Goal: Task Accomplishment & Management: Manage account settings

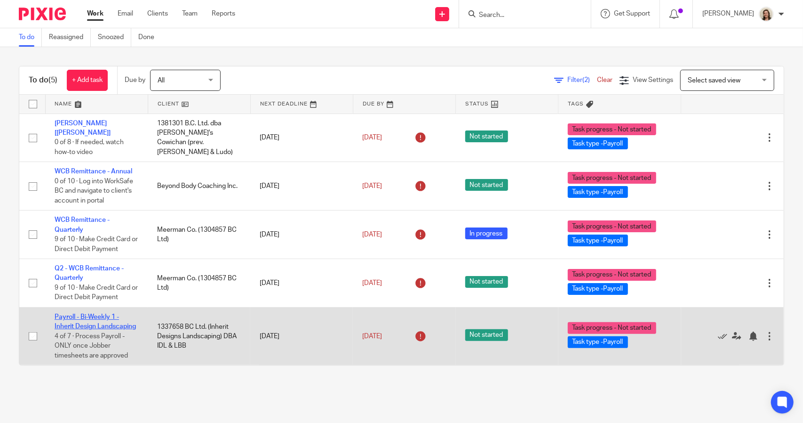
click at [94, 313] on link "Payroll - Bi-Weekly 1 - Inherit Design Landscaping" at bounding box center [95, 321] width 81 height 16
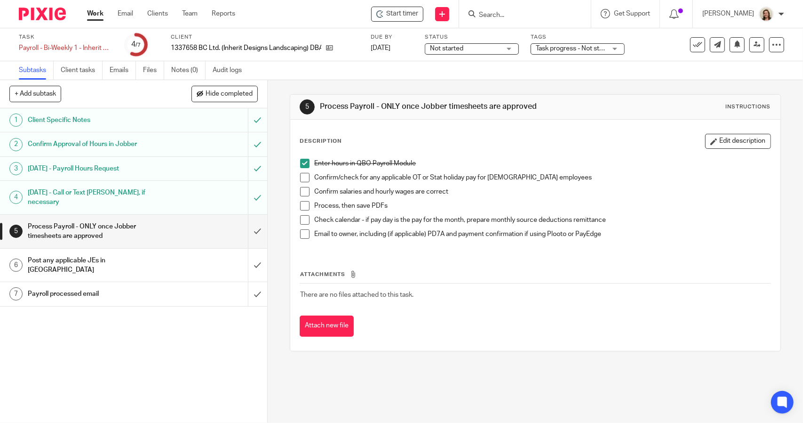
click at [300, 179] on span at bounding box center [304, 177] width 9 height 9
click at [301, 189] on span at bounding box center [304, 191] width 9 height 9
drag, startPoint x: 302, startPoint y: 199, endPoint x: 302, endPoint y: 208, distance: 9.0
click at [302, 200] on li "Confirm salaries and hourly wages are correct" at bounding box center [535, 194] width 470 height 14
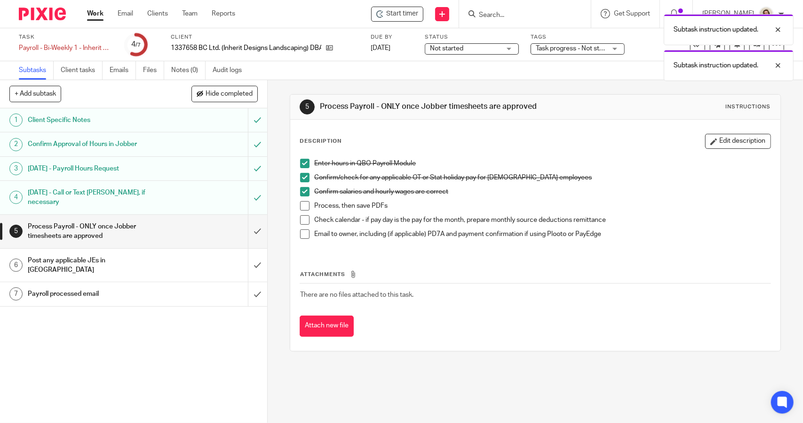
click at [302, 208] on span at bounding box center [304, 205] width 9 height 9
click at [300, 233] on span at bounding box center [304, 233] width 9 height 9
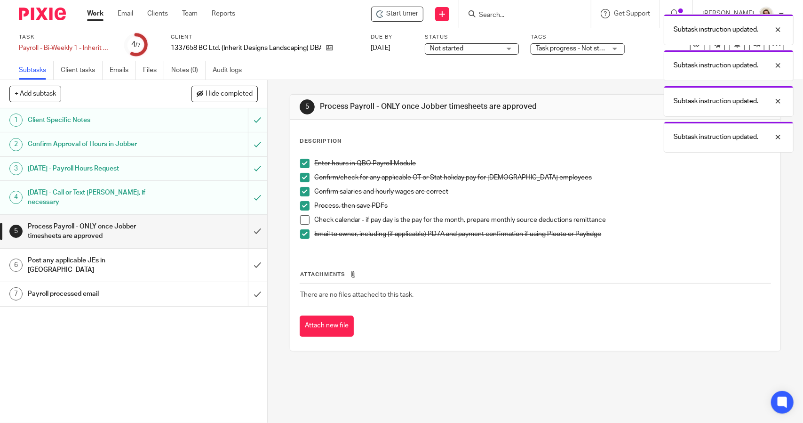
click at [300, 215] on li "Check calendar - if pay day is the pay for the month, prepare monthly source de…" at bounding box center [535, 222] width 470 height 14
click at [300, 218] on span at bounding box center [304, 219] width 9 height 9
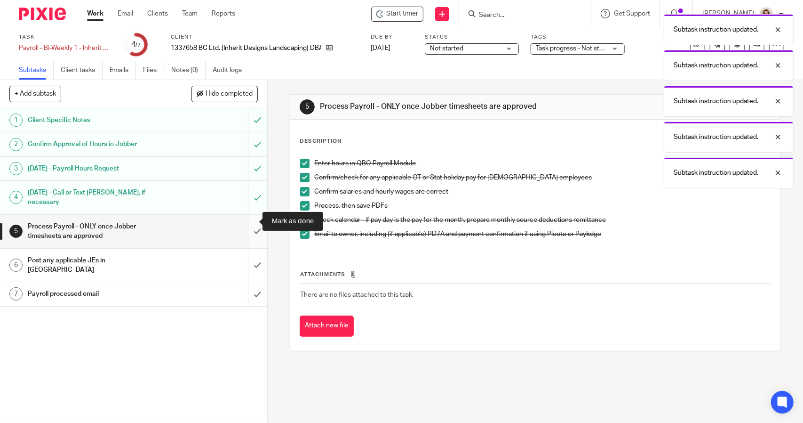
click at [248, 222] on input "submit" at bounding box center [133, 231] width 267 height 33
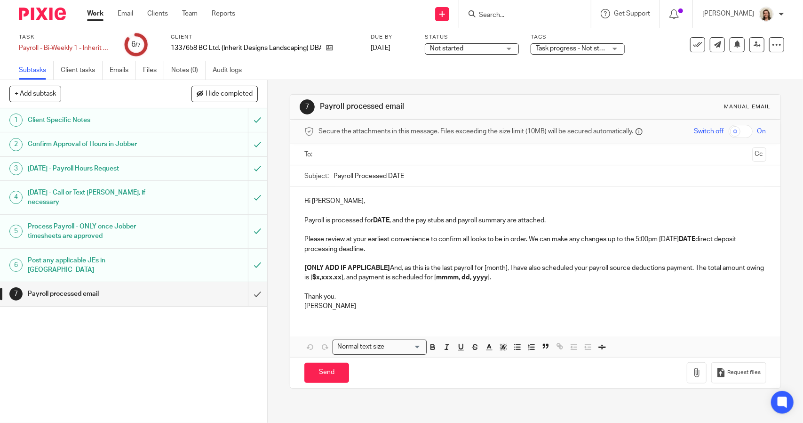
click at [427, 177] on input "Payroll Processed DATE" at bounding box center [550, 175] width 432 height 21
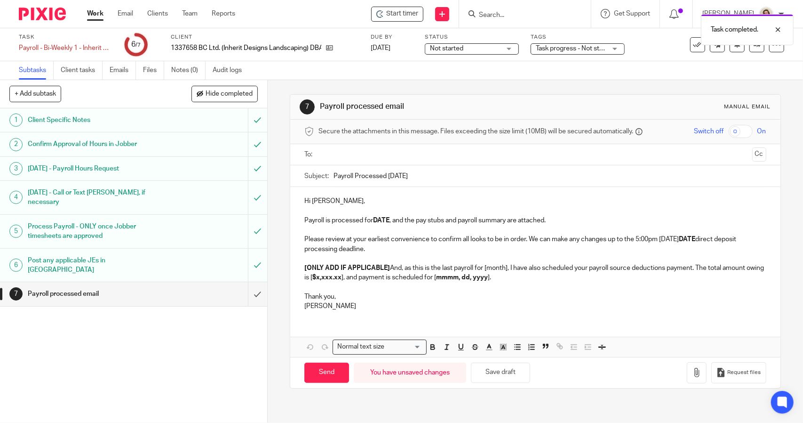
type input "Payroll Processed 2025.08.22"
click at [387, 219] on strong "DATE" at bounding box center [381, 220] width 16 height 7
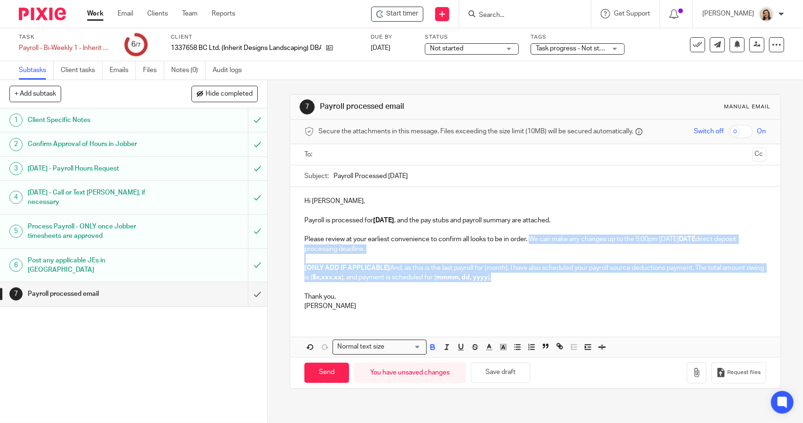
drag, startPoint x: 537, startPoint y: 278, endPoint x: 528, endPoint y: 238, distance: 40.4
click at [528, 238] on div "Hi Joshua, Payroll is processed for 2025.08.22 , and the pay stubs and payroll …" at bounding box center [535, 252] width 490 height 131
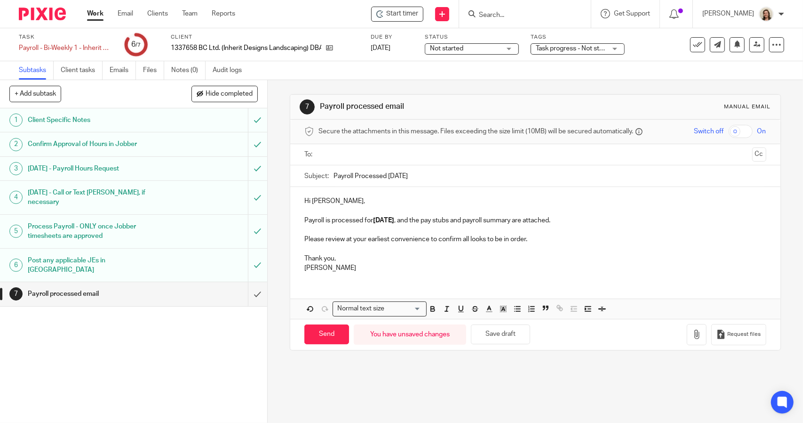
click at [348, 245] on p at bounding box center [535, 248] width 462 height 9
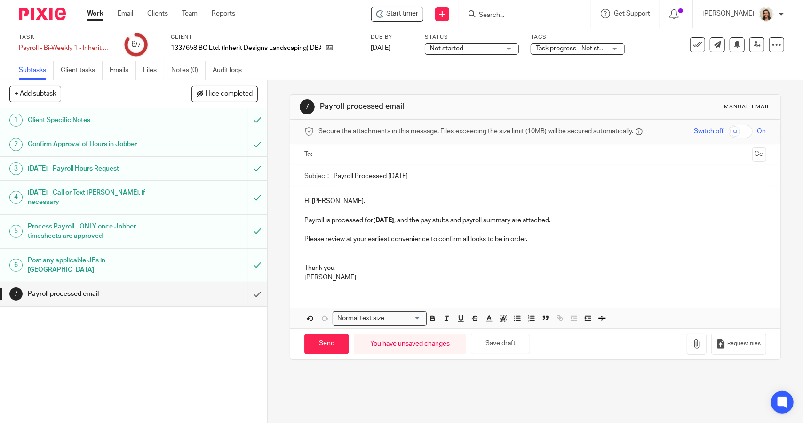
click at [300, 238] on div "Hi Joshua, Payroll is processed for 2025.08.22 , and the pay stubs and payroll …" at bounding box center [535, 238] width 490 height 102
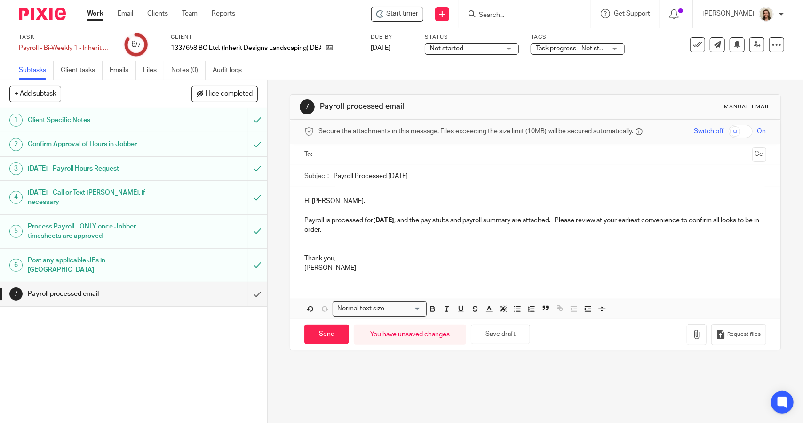
click at [383, 230] on p "Payroll is processed for 2025.08.22 , and the pay stubs and payroll summary are…" at bounding box center [535, 224] width 462 height 19
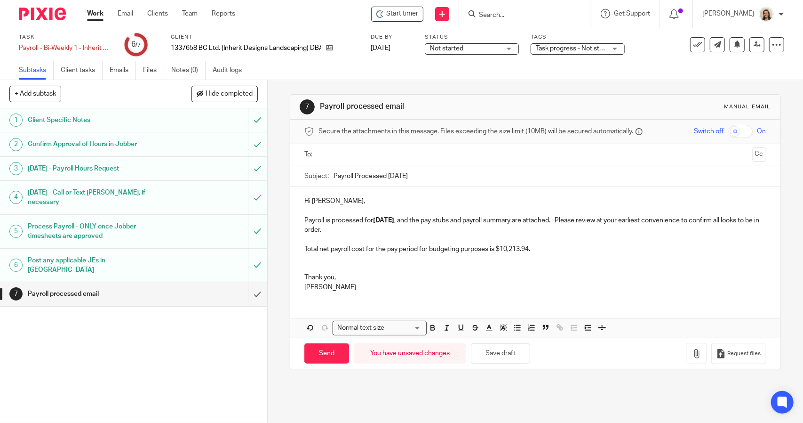
drag, startPoint x: 535, startPoint y: 247, endPoint x: 557, endPoint y: 251, distance: 22.0
click at [539, 248] on p "Total net payroll cost for the pay period for budgeting purposes is $10,213.94." at bounding box center [535, 248] width 462 height 9
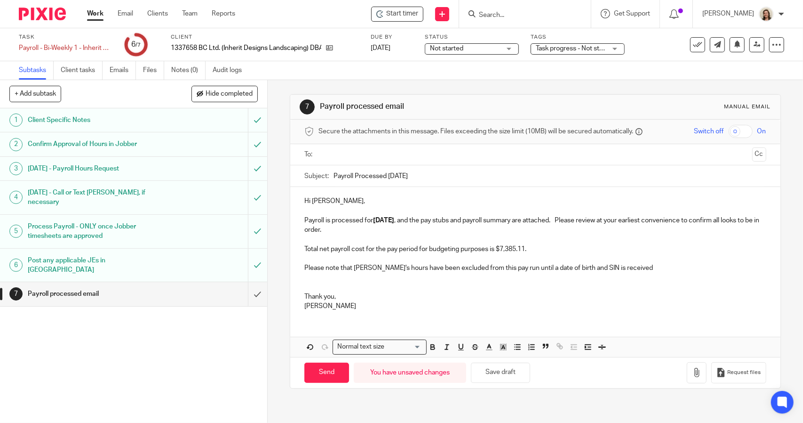
click at [674, 263] on p "Please note that Alan's hours have been excluded from this pay run until a date…" at bounding box center [535, 267] width 462 height 9
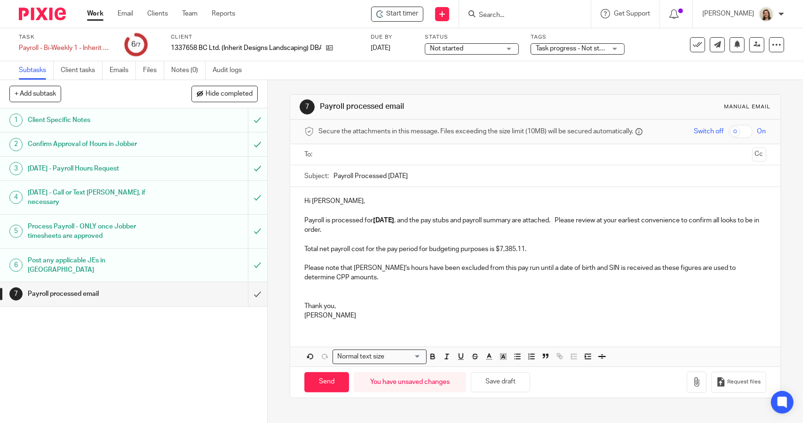
click at [550, 244] on p "Total net payroll cost for the pay period for budgeting purposes is $7,385.11." at bounding box center [535, 248] width 462 height 9
click at [369, 196] on p "Hi Joshua," at bounding box center [535, 200] width 462 height 9
click at [424, 225] on p "Payroll is processed for 2025.08.22 , and the pay stubs and payroll summary are…" at bounding box center [535, 224] width 462 height 19
click at [569, 219] on p "Payroll is processed for 2025.08.22 , and the pay stubs and payroll summary are…" at bounding box center [535, 224] width 462 height 19
drag, startPoint x: 696, startPoint y: 269, endPoint x: 671, endPoint y: 269, distance: 24.5
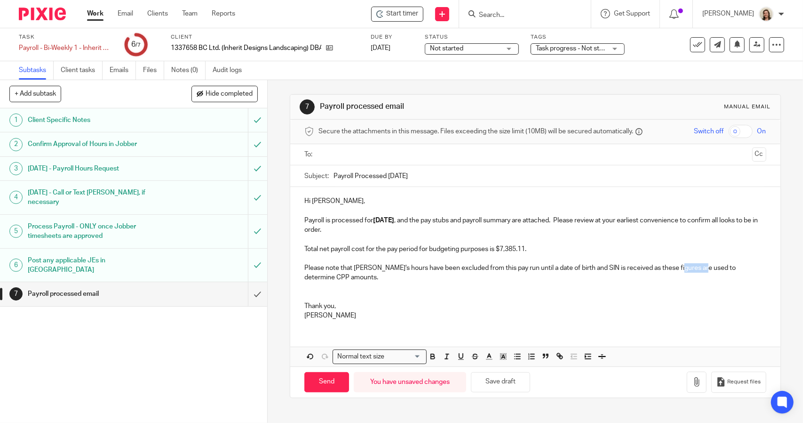
click at [671, 269] on p "Please note that Alan's hours have been excluded from this pay run until a date…" at bounding box center [535, 272] width 462 height 19
drag, startPoint x: 299, startPoint y: 278, endPoint x: 307, endPoint y: 280, distance: 8.3
click at [299, 278] on div "Hi Joshua, Payroll is processed for 2025.08.22 , and the pay stubs and payroll …" at bounding box center [535, 257] width 490 height 140
click at [385, 281] on p "Please note that Alan's hours have been excluded from this pay run until a date…" at bounding box center [535, 272] width 462 height 19
click at [357, 199] on p "Hi Joshua," at bounding box center [535, 200] width 462 height 9
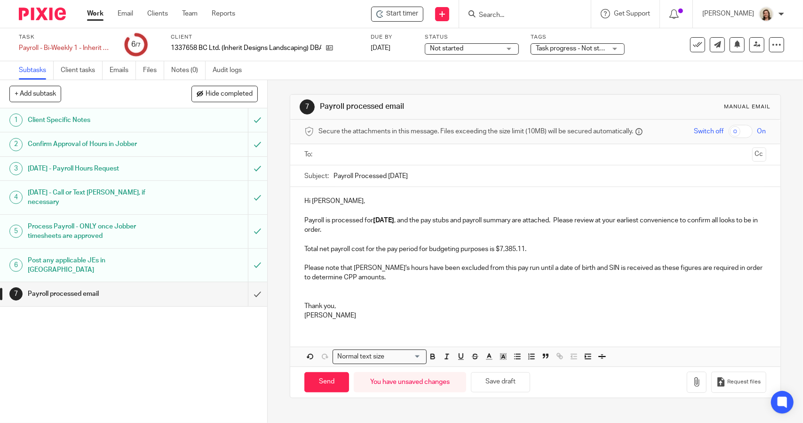
click at [376, 227] on p "Payroll is processed for 2025.08.22 , and the pay stubs and payroll summary are…" at bounding box center [535, 224] width 462 height 19
click at [507, 381] on button "Save draft" at bounding box center [500, 382] width 59 height 20
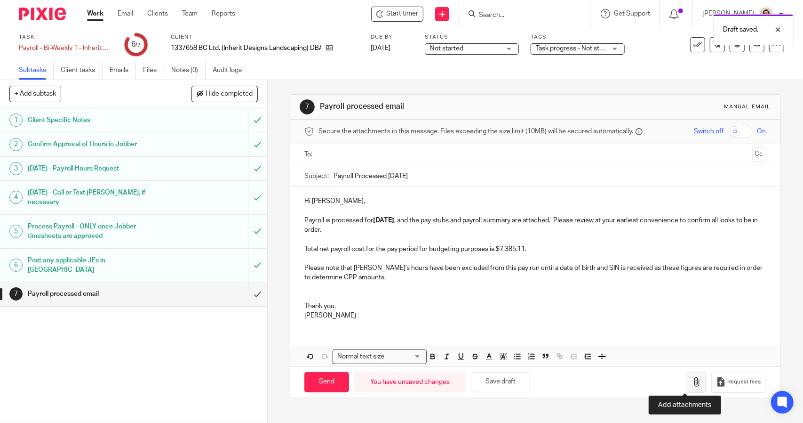
click at [687, 387] on button "button" at bounding box center [697, 381] width 20 height 21
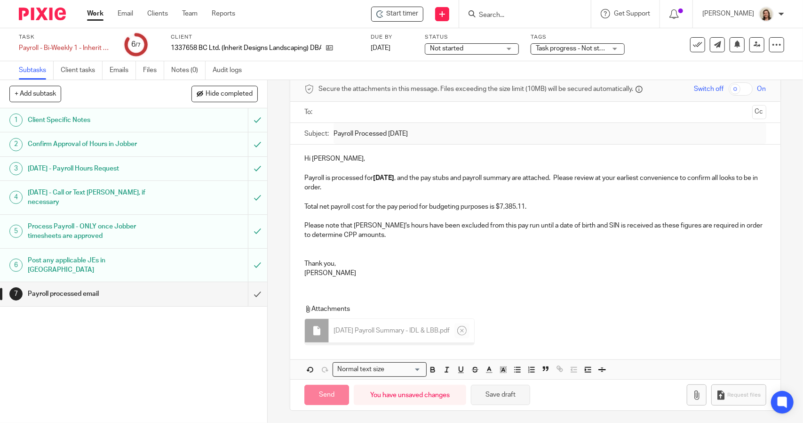
scroll to position [40, 0]
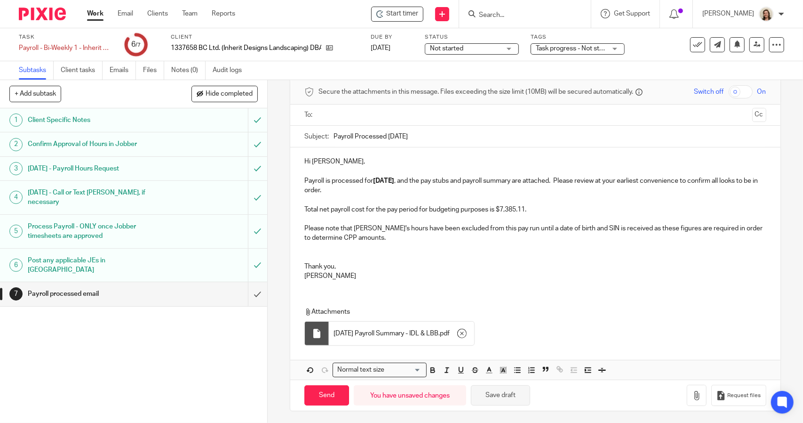
click at [517, 400] on button "Save draft" at bounding box center [500, 395] width 59 height 20
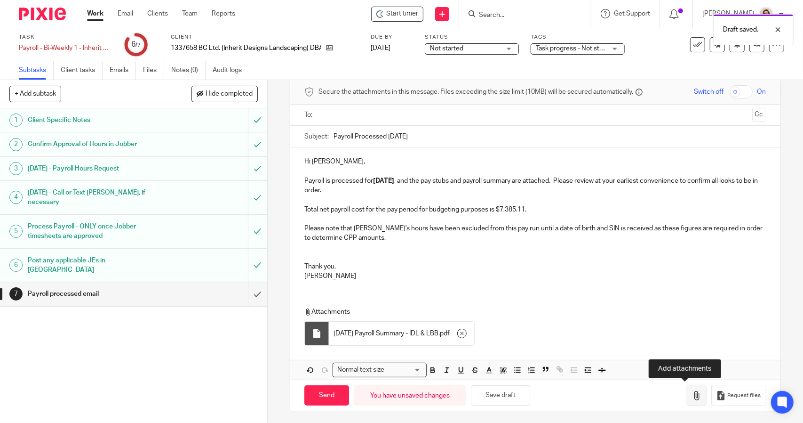
click at [692, 397] on icon "button" at bounding box center [696, 395] width 9 height 9
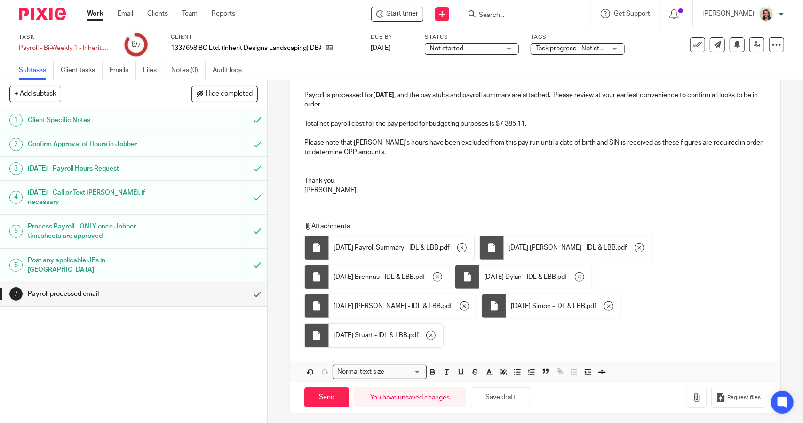
scroll to position [126, 0]
click at [510, 394] on button "Save draft" at bounding box center [500, 396] width 59 height 20
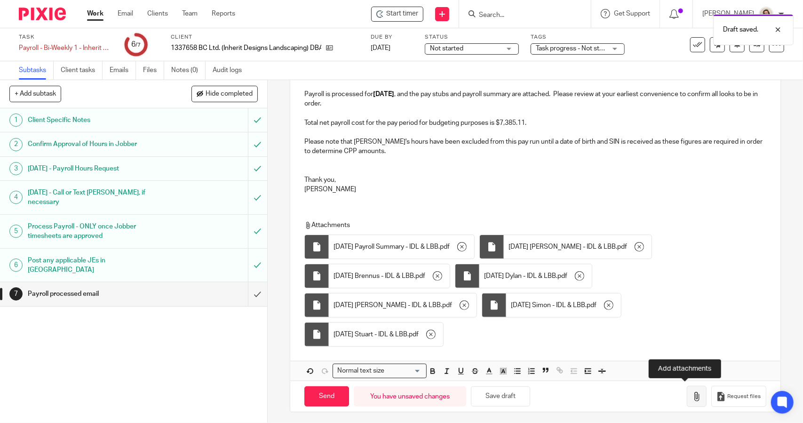
click at [692, 396] on icon "button" at bounding box center [696, 395] width 9 height 9
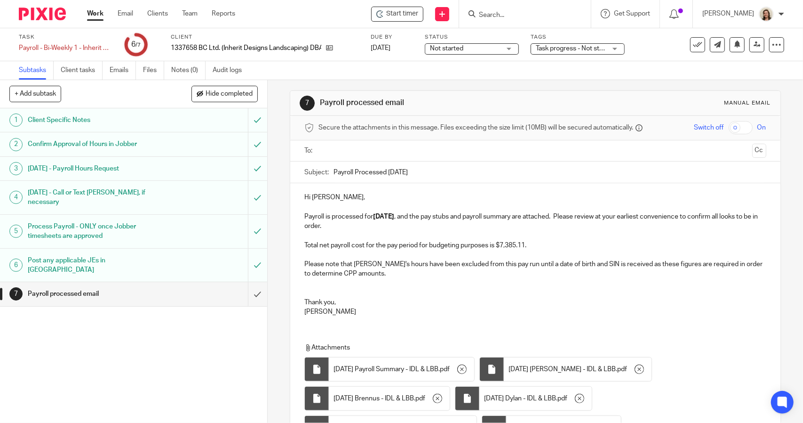
scroll to position [0, 0]
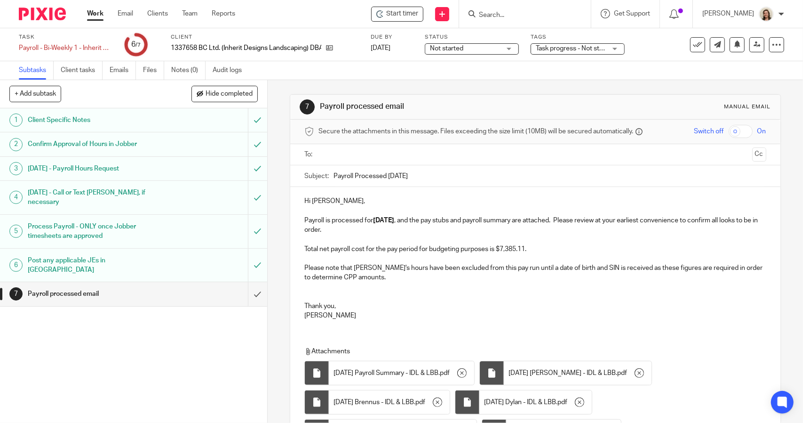
click at [360, 154] on input "text" at bounding box center [535, 154] width 426 height 11
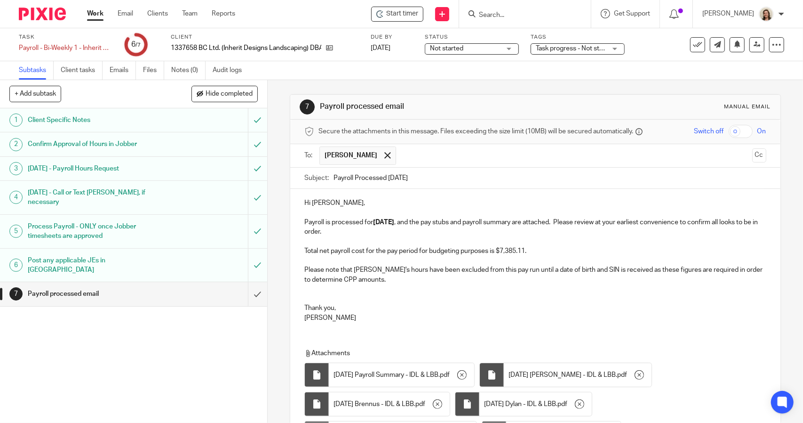
click at [359, 201] on p "Hi Joshua," at bounding box center [535, 202] width 462 height 9
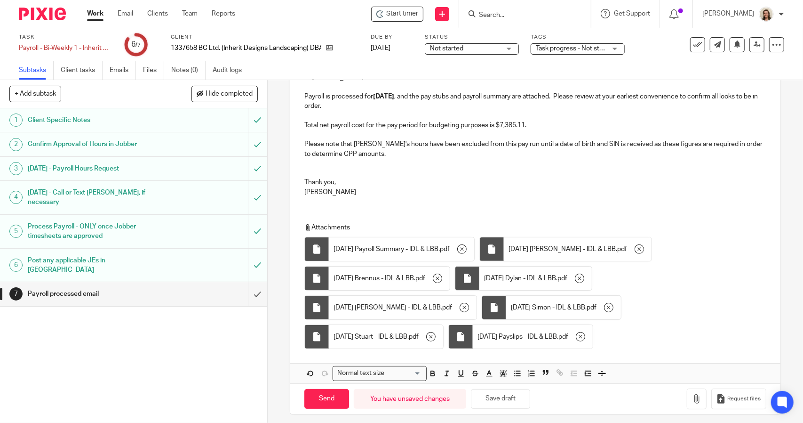
scroll to position [128, 0]
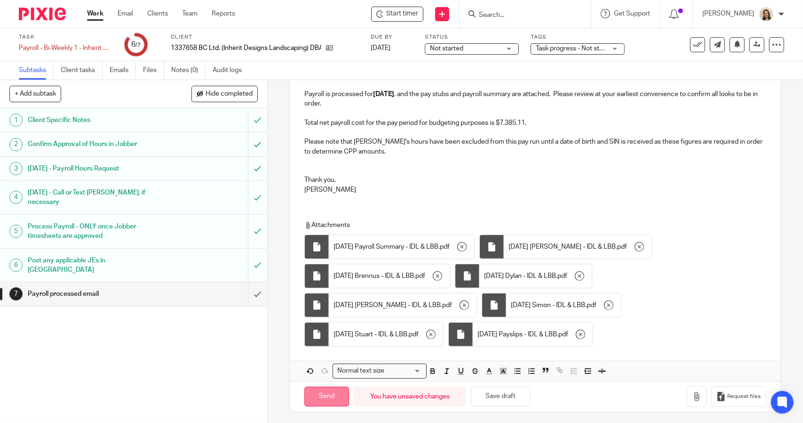
click at [327, 394] on input "Send" at bounding box center [326, 396] width 45 height 20
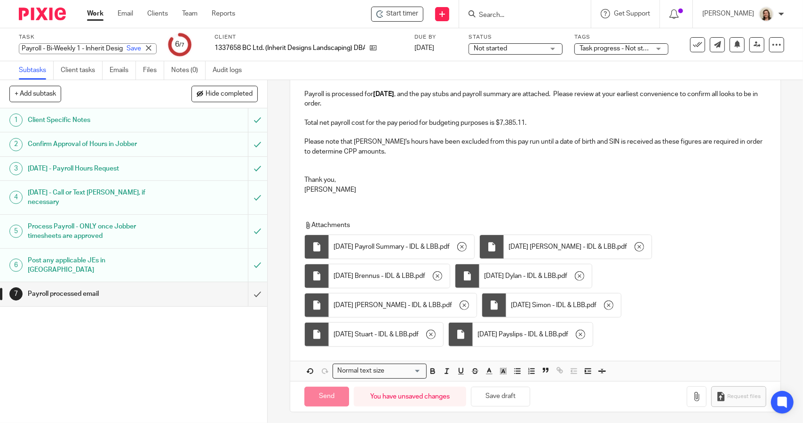
click at [62, 43] on div "Payroll - Bi-Weekly 1 - Inherit Design Landscaping Save Payroll - Bi-Weekly 1 -…" at bounding box center [88, 48] width 138 height 11
type input "Sent"
